Goal: Task Accomplishment & Management: Complete application form

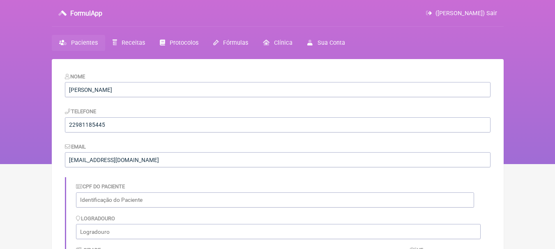
click at [87, 46] on span "Pacientes" at bounding box center [84, 42] width 27 height 7
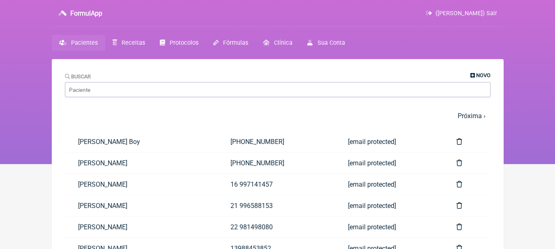
click at [478, 77] on span "Novo" at bounding box center [483, 75] width 14 height 6
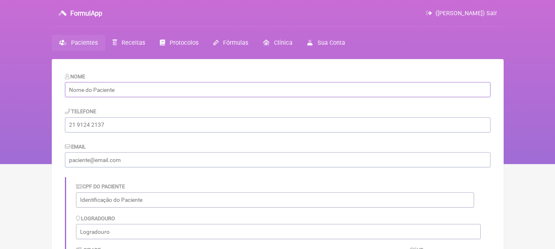
click at [170, 90] on input "text" at bounding box center [277, 89] width 425 height 15
paste input "[PERSON_NAME] Caseca"
type input "[PERSON_NAME] Caseca"
click at [163, 131] on input "tel" at bounding box center [277, 124] width 425 height 15
paste input "[DATE]"
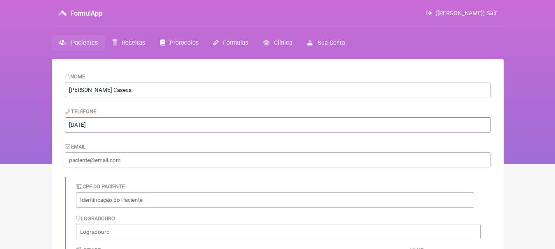
type input "[DATE]"
click at [153, 163] on input "email" at bounding box center [277, 159] width 425 height 15
paste input "[EMAIL_ADDRESS][DOMAIN_NAME]"
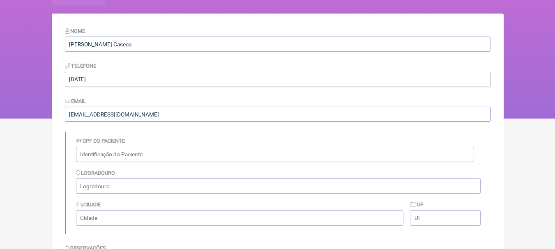
scroll to position [184, 0]
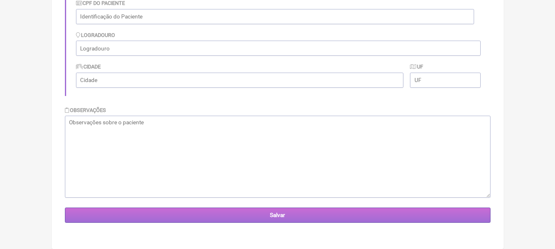
type input "[EMAIL_ADDRESS][DOMAIN_NAME]"
click at [276, 219] on input "Salvar" at bounding box center [277, 215] width 425 height 15
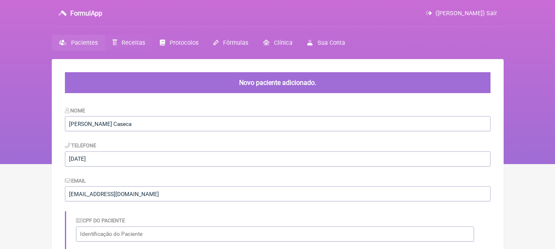
click at [127, 46] on span "Receitas" at bounding box center [133, 42] width 23 height 7
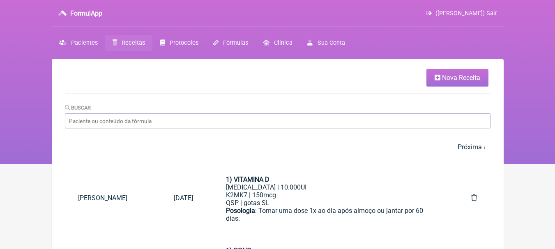
click at [469, 75] on span "Nova Receita" at bounding box center [461, 78] width 38 height 8
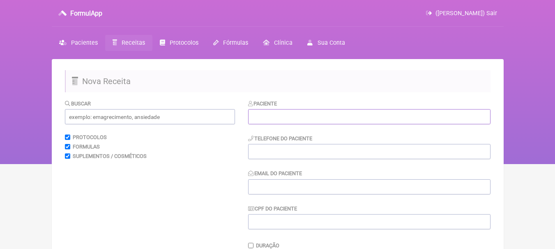
click at [311, 114] on input "text" at bounding box center [369, 116] width 242 height 15
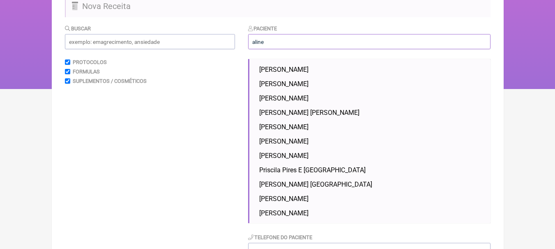
scroll to position [82, 0]
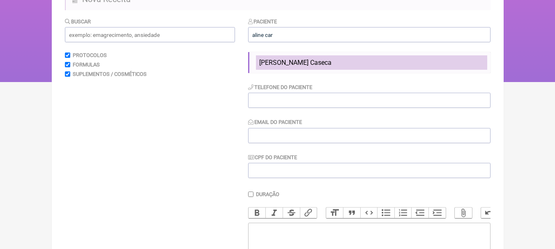
click at [363, 62] on li "[PERSON_NAME] Caseca" at bounding box center [371, 62] width 231 height 14
type input "[PERSON_NAME] Caseca"
type input "[DATE]"
type input "[EMAIL_ADDRESS][DOMAIN_NAME]"
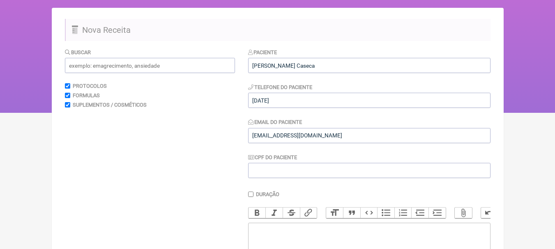
scroll to position [0, 0]
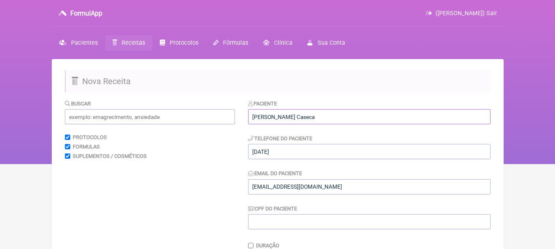
drag, startPoint x: 322, startPoint y: 112, endPoint x: 206, endPoint y: 110, distance: 116.7
drag, startPoint x: 299, startPoint y: 153, endPoint x: 253, endPoint y: 152, distance: 45.2
click at [253, 152] on input "[DATE]" at bounding box center [369, 151] width 242 height 15
click at [83, 41] on span "Pacientes" at bounding box center [84, 42] width 27 height 7
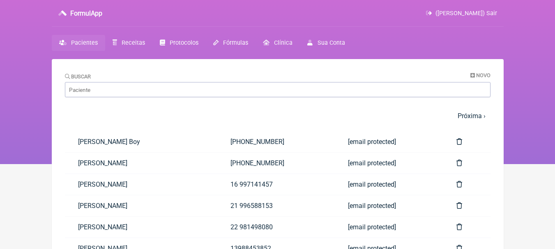
click at [266, 81] on div "Buscar Novo" at bounding box center [277, 84] width 425 height 25
click at [264, 84] on input "Buscar" at bounding box center [277, 89] width 425 height 15
type input "[PERSON_NAME]"
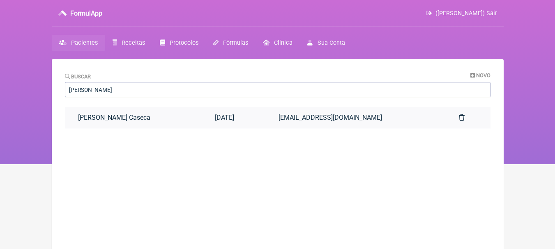
click at [182, 110] on link "[PERSON_NAME] Caseca" at bounding box center [133, 117] width 137 height 21
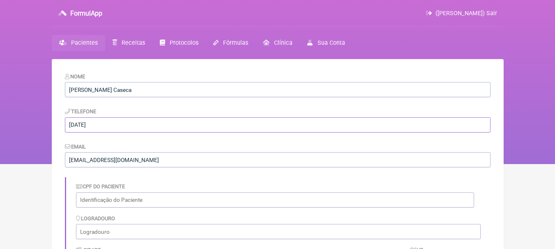
drag, startPoint x: 161, startPoint y: 123, endPoint x: 34, endPoint y: 125, distance: 126.9
click at [34, 124] on div "FormulApp ([PERSON_NAME]) Sair [GEOGRAPHIC_DATA] Receitas Protocolos Fórmulas […" at bounding box center [277, 82] width 555 height 164
click at [190, 120] on input "tel" at bounding box center [277, 124] width 425 height 15
paste input "[PHONE_NUMBER]"
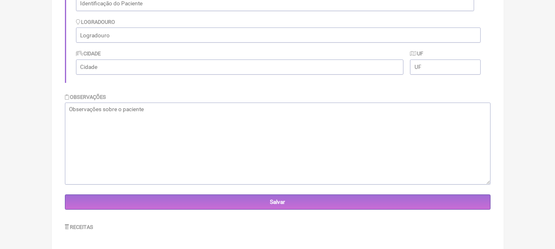
scroll to position [204, 0]
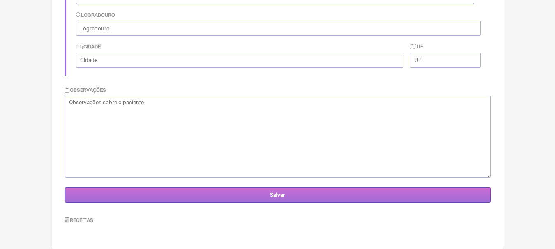
type input "[PHONE_NUMBER]"
click at [305, 190] on input "Salvar" at bounding box center [277, 195] width 425 height 15
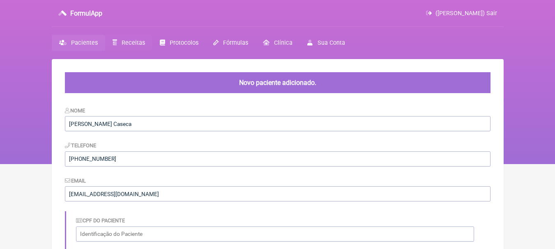
click at [120, 38] on link "Receitas" at bounding box center [128, 43] width 47 height 16
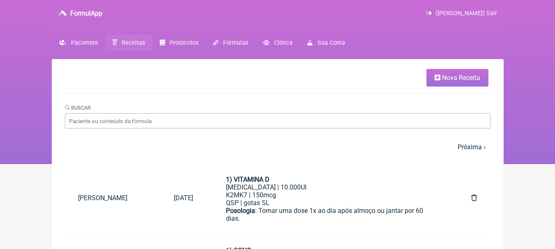
click at [446, 73] on link "Nova Receita" at bounding box center [457, 78] width 62 height 18
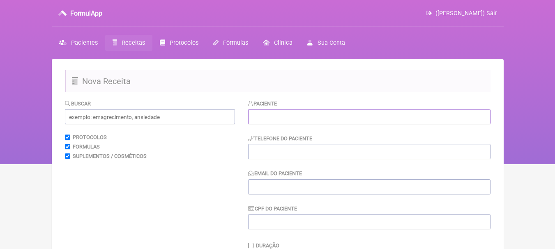
click at [289, 114] on input "text" at bounding box center [369, 116] width 242 height 15
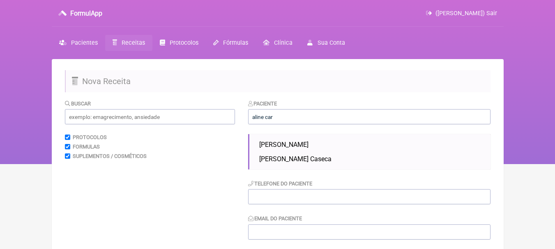
click at [308, 146] on span "[PERSON_NAME]" at bounding box center [283, 145] width 49 height 8
type input "[PERSON_NAME]"
type input "2299716-8936"
type input "alineja@hotmail.com"
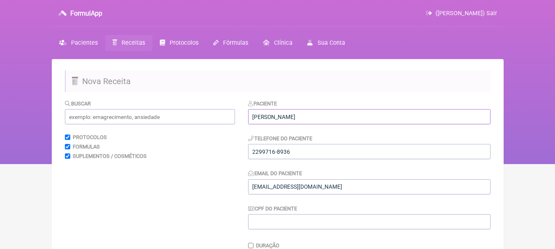
drag, startPoint x: 352, startPoint y: 118, endPoint x: 169, endPoint y: 110, distance: 182.9
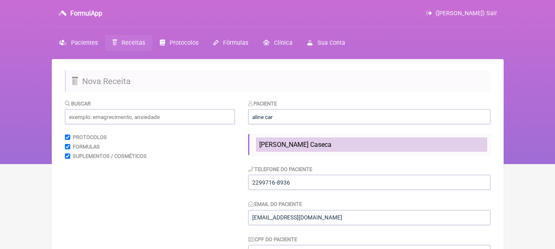
click at [317, 145] on span "[PERSON_NAME] Caseca" at bounding box center [295, 145] width 72 height 8
type input "[PERSON_NAME] Caseca"
type input "(22) 99801-0573"
type input "[EMAIL_ADDRESS][DOMAIN_NAME]"
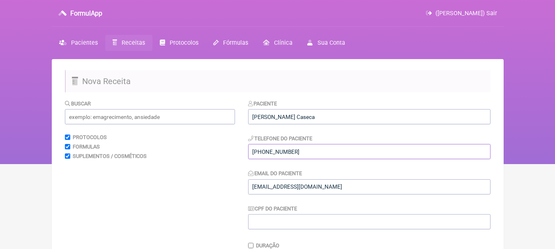
drag, startPoint x: 312, startPoint y: 153, endPoint x: 228, endPoint y: 151, distance: 84.2
click at [360, 82] on h2 "Nova Receita" at bounding box center [277, 81] width 425 height 22
